Goal: Navigation & Orientation: Find specific page/section

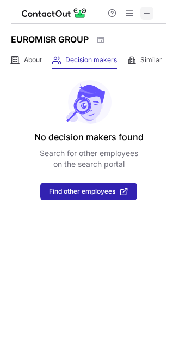
click at [150, 10] on span at bounding box center [147, 13] width 9 height 9
